Goal: Find specific page/section

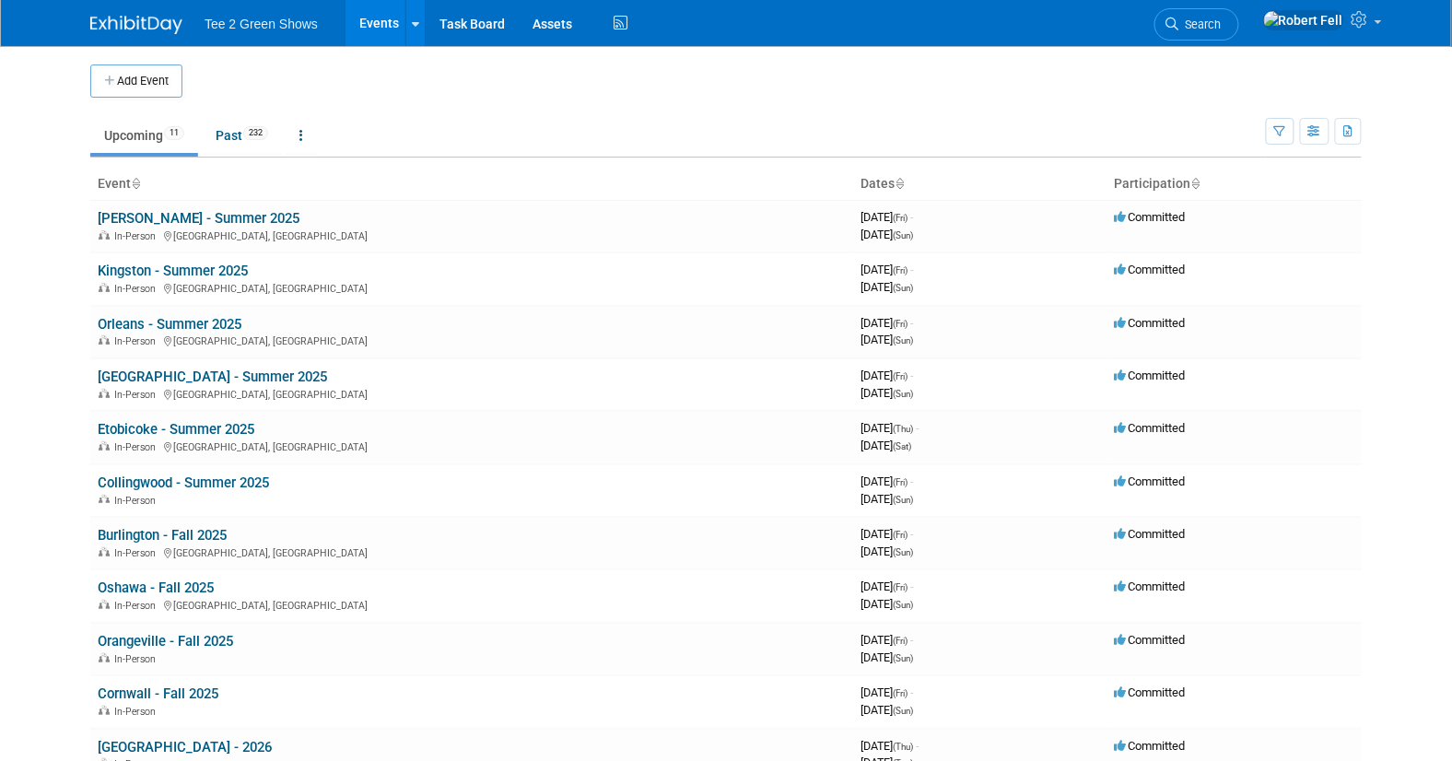
click at [119, 12] on link at bounding box center [147, 15] width 114 height 15
click at [230, 143] on link "Past 232" at bounding box center [242, 135] width 80 height 35
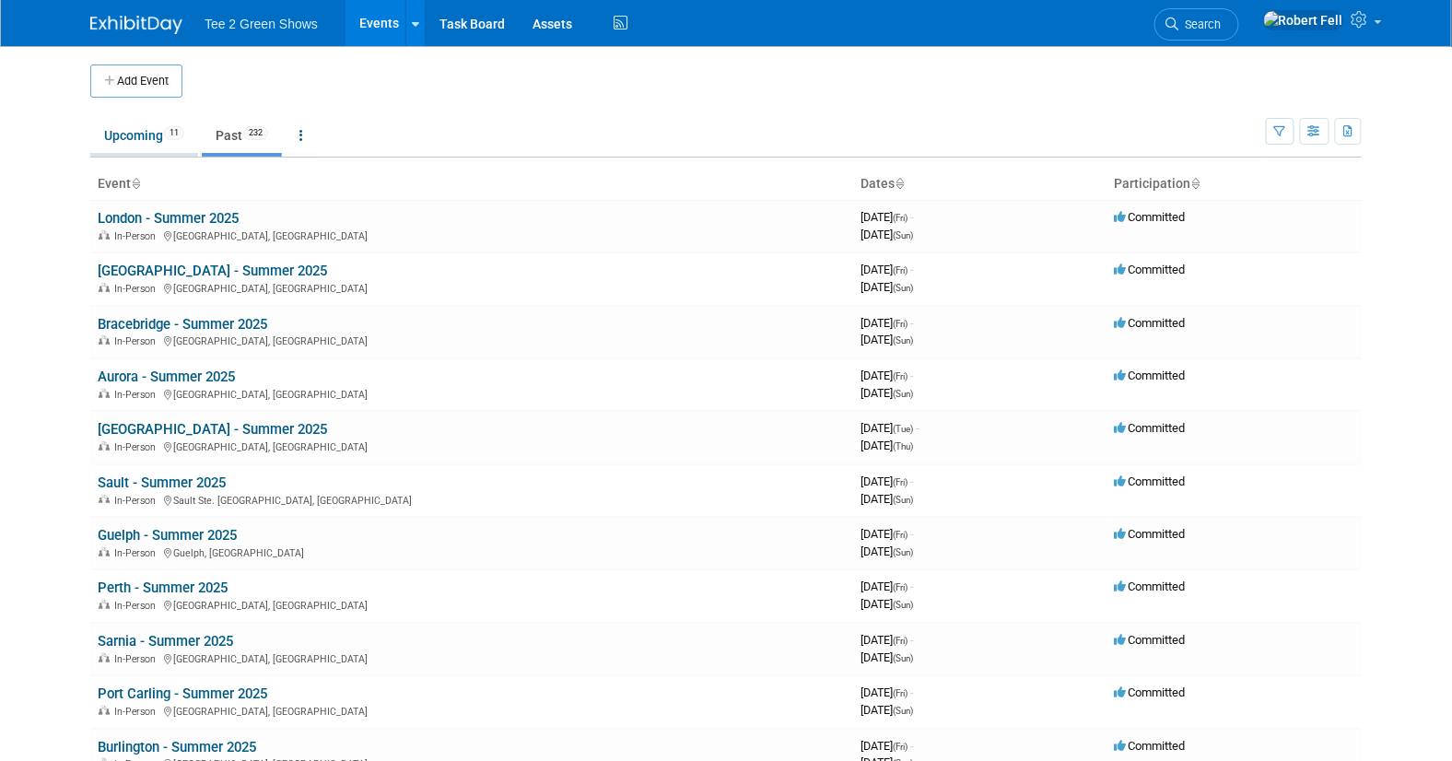
click at [141, 137] on link "Upcoming 11" at bounding box center [144, 135] width 108 height 35
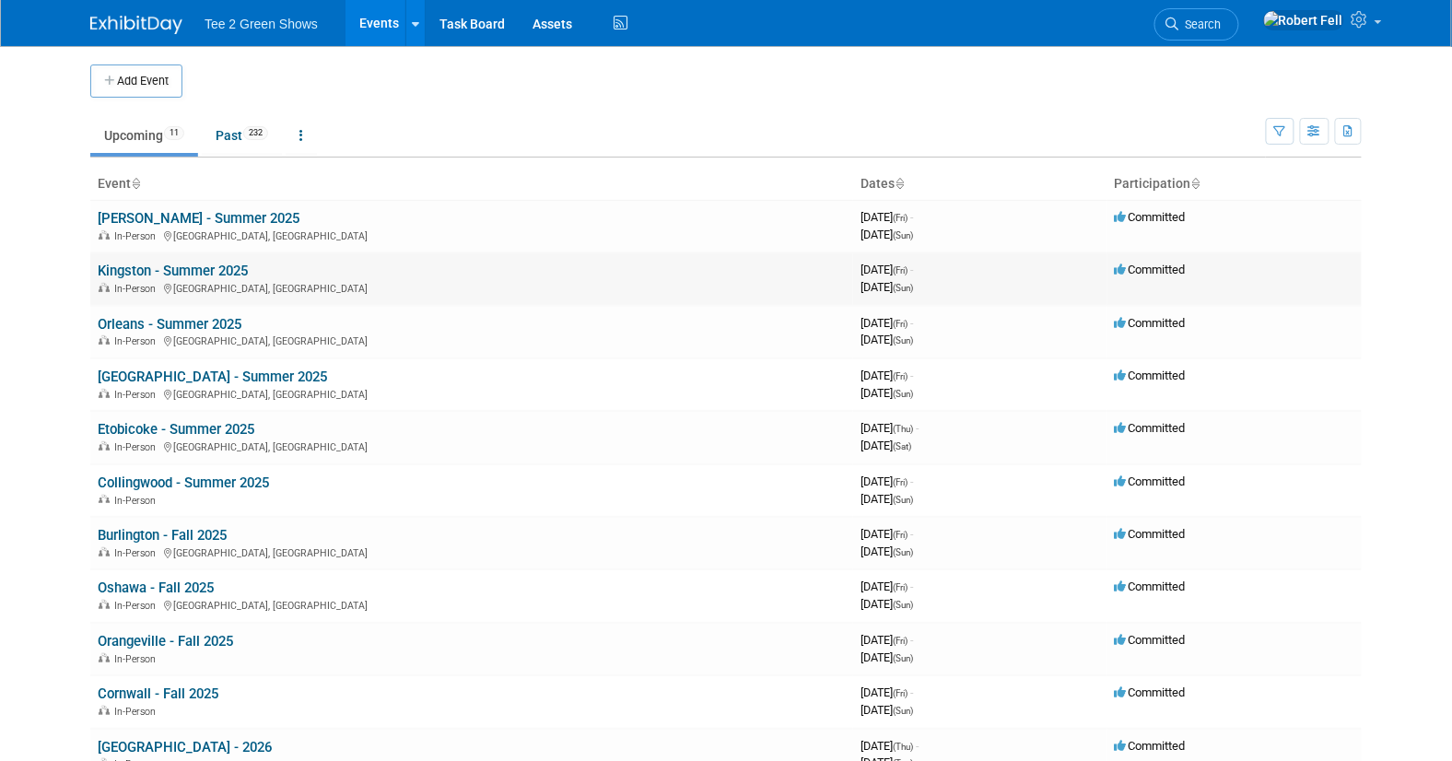
click at [156, 263] on link "Kingston - Summer 2025" at bounding box center [173, 271] width 150 height 17
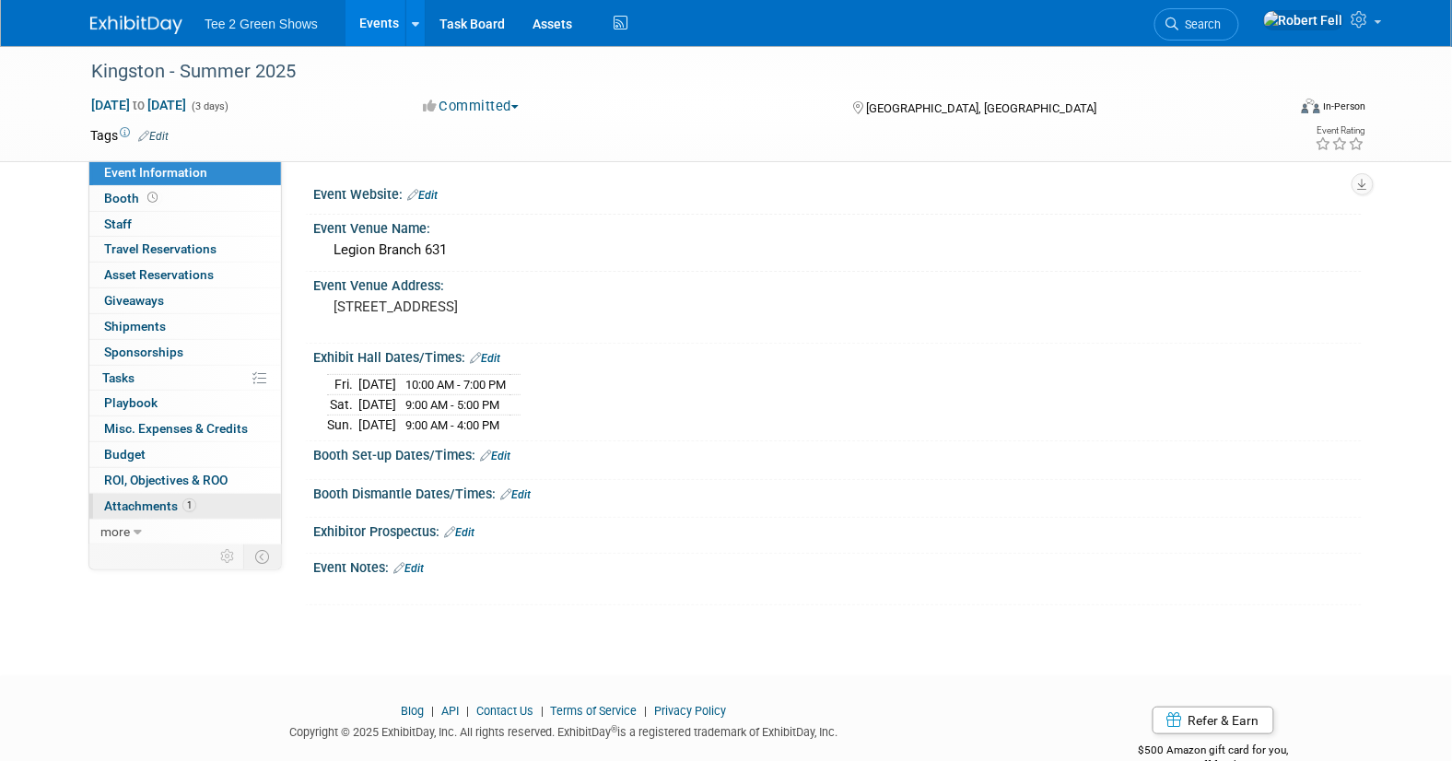
click at [163, 499] on span "Attachments 1" at bounding box center [150, 505] width 92 height 15
